Goal: Book appointment/travel/reservation

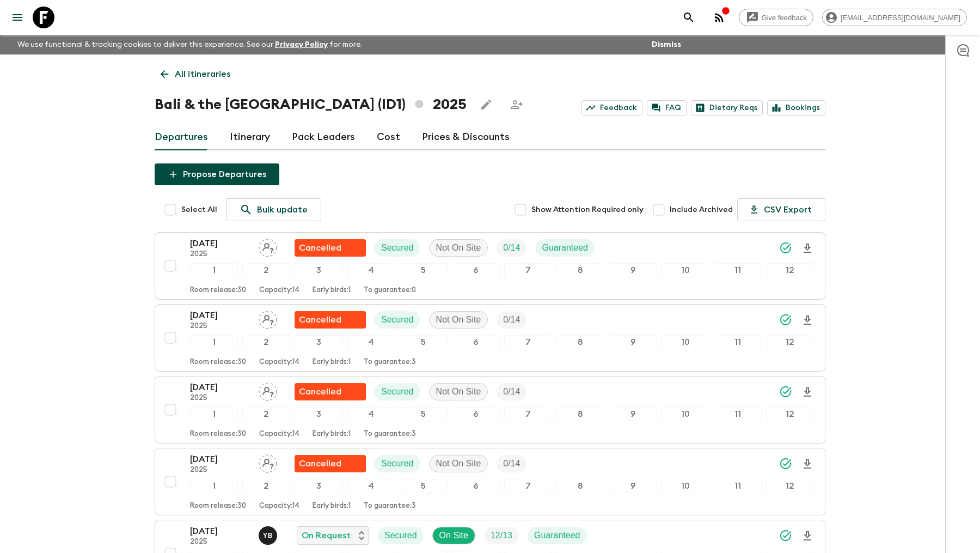
scroll to position [200, 0]
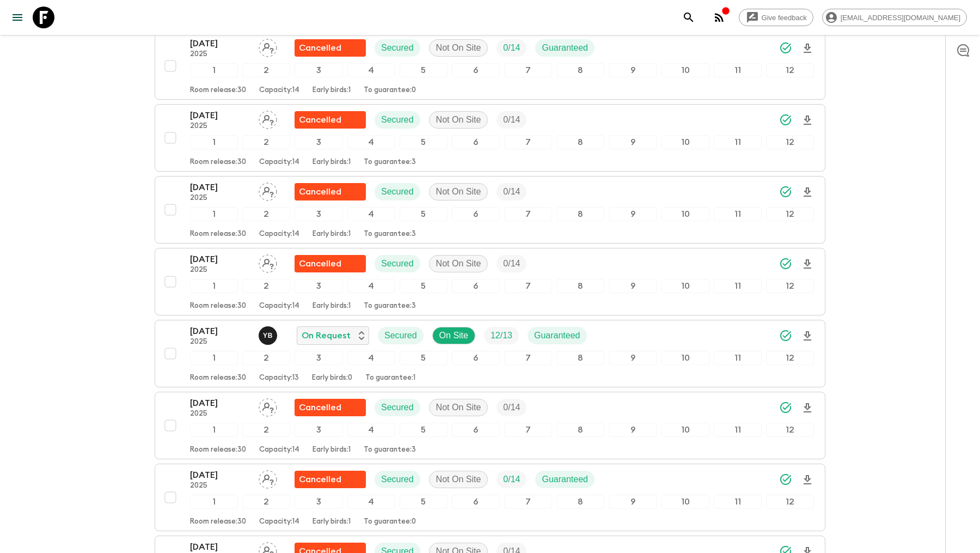
click at [48, 20] on icon at bounding box center [44, 18] width 22 height 22
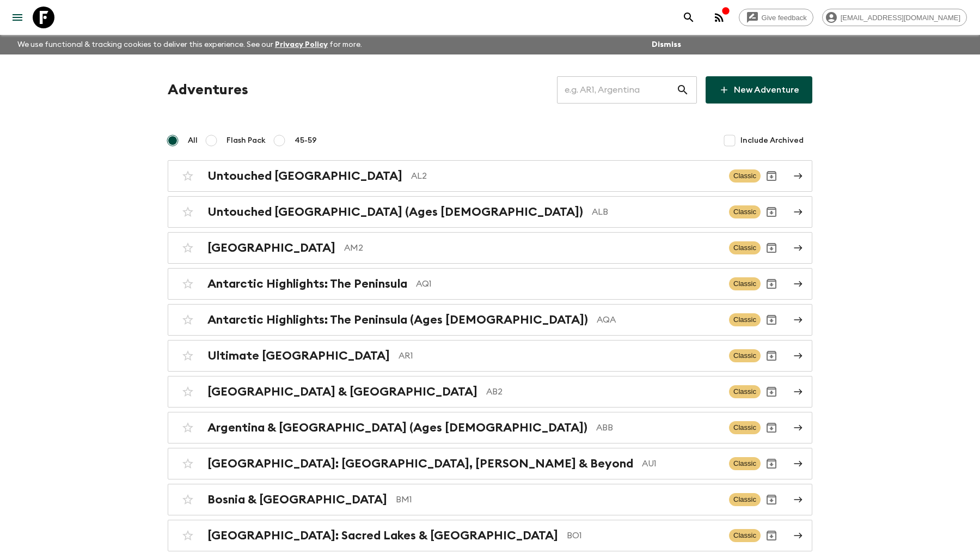
click at [623, 96] on input "text" at bounding box center [616, 90] width 119 height 31
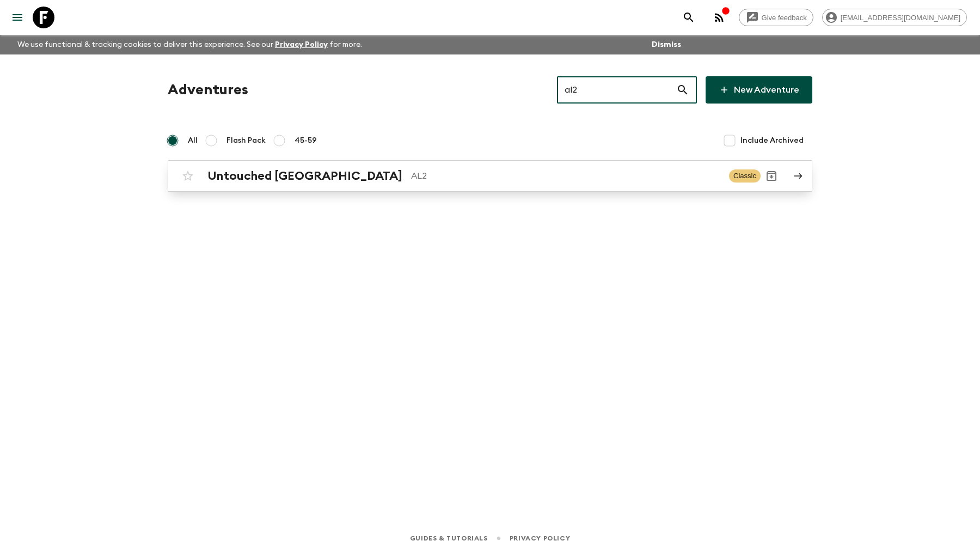
type input "al2"
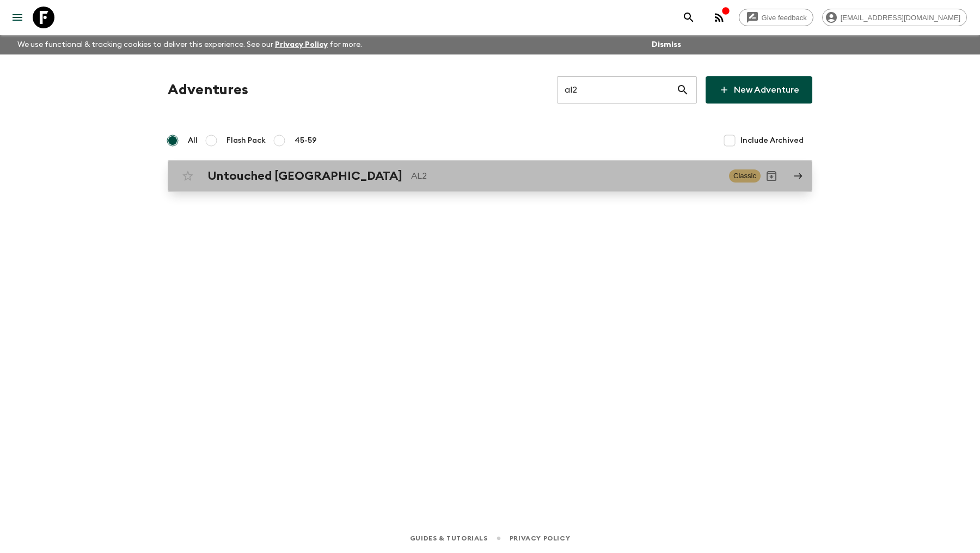
click at [411, 181] on p "AL2" at bounding box center [565, 175] width 309 height 13
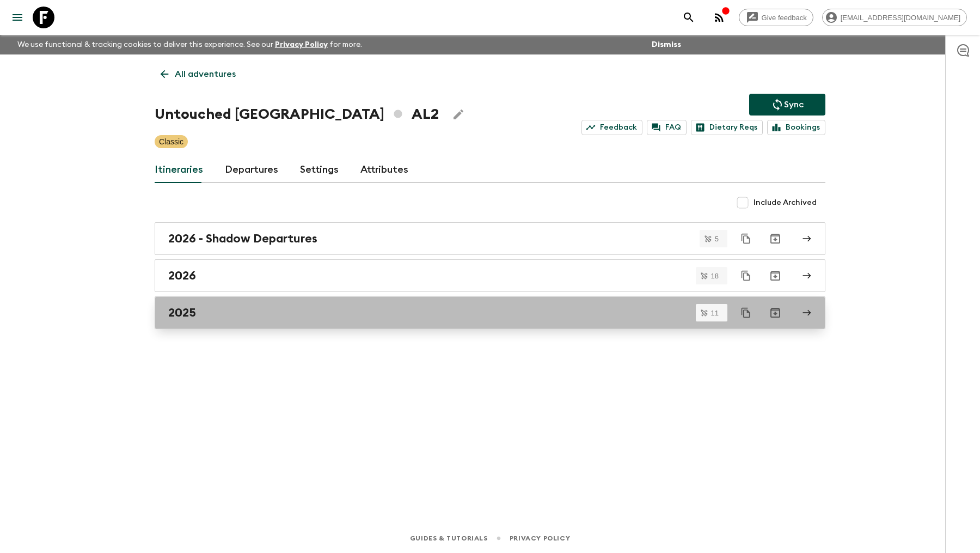
click at [230, 313] on div "2025" at bounding box center [479, 313] width 623 height 14
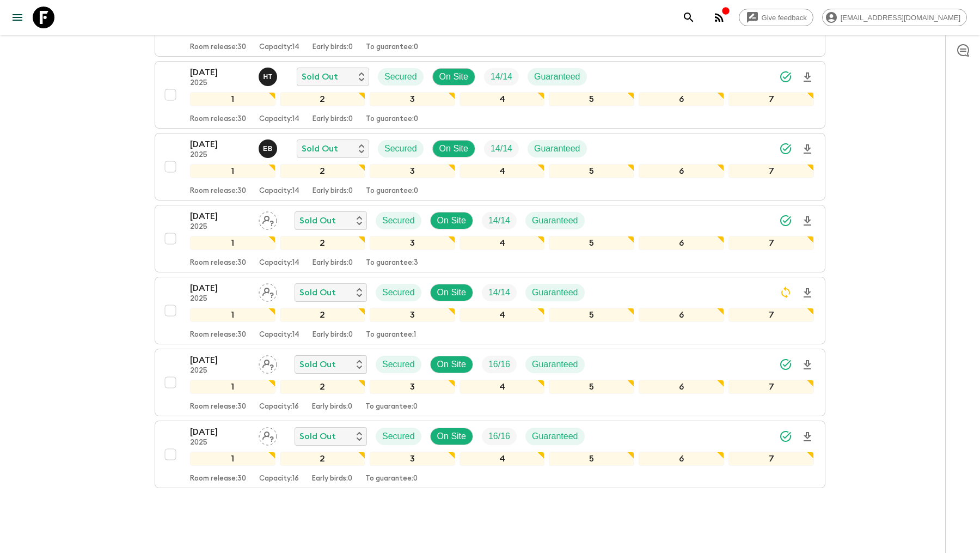
scroll to position [555, 0]
